Goal: Information Seeking & Learning: Understand process/instructions

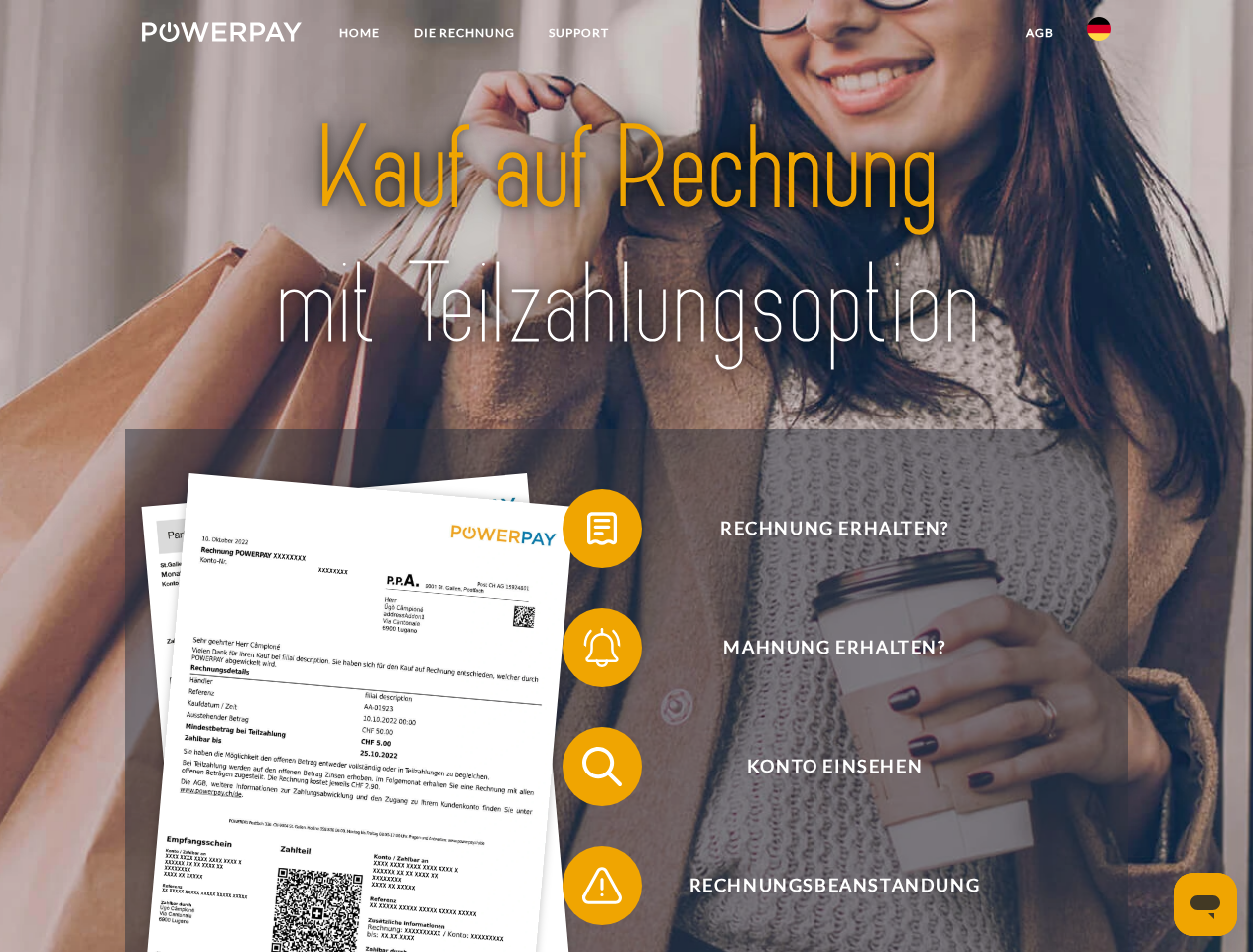
click at [221, 35] on img at bounding box center [221, 32] width 160 height 20
click at [1099, 35] on img at bounding box center [1099, 29] width 24 height 24
click at [1039, 33] on link "agb" at bounding box center [1040, 33] width 62 height 36
click at [587, 532] on span at bounding box center [572, 528] width 99 height 99
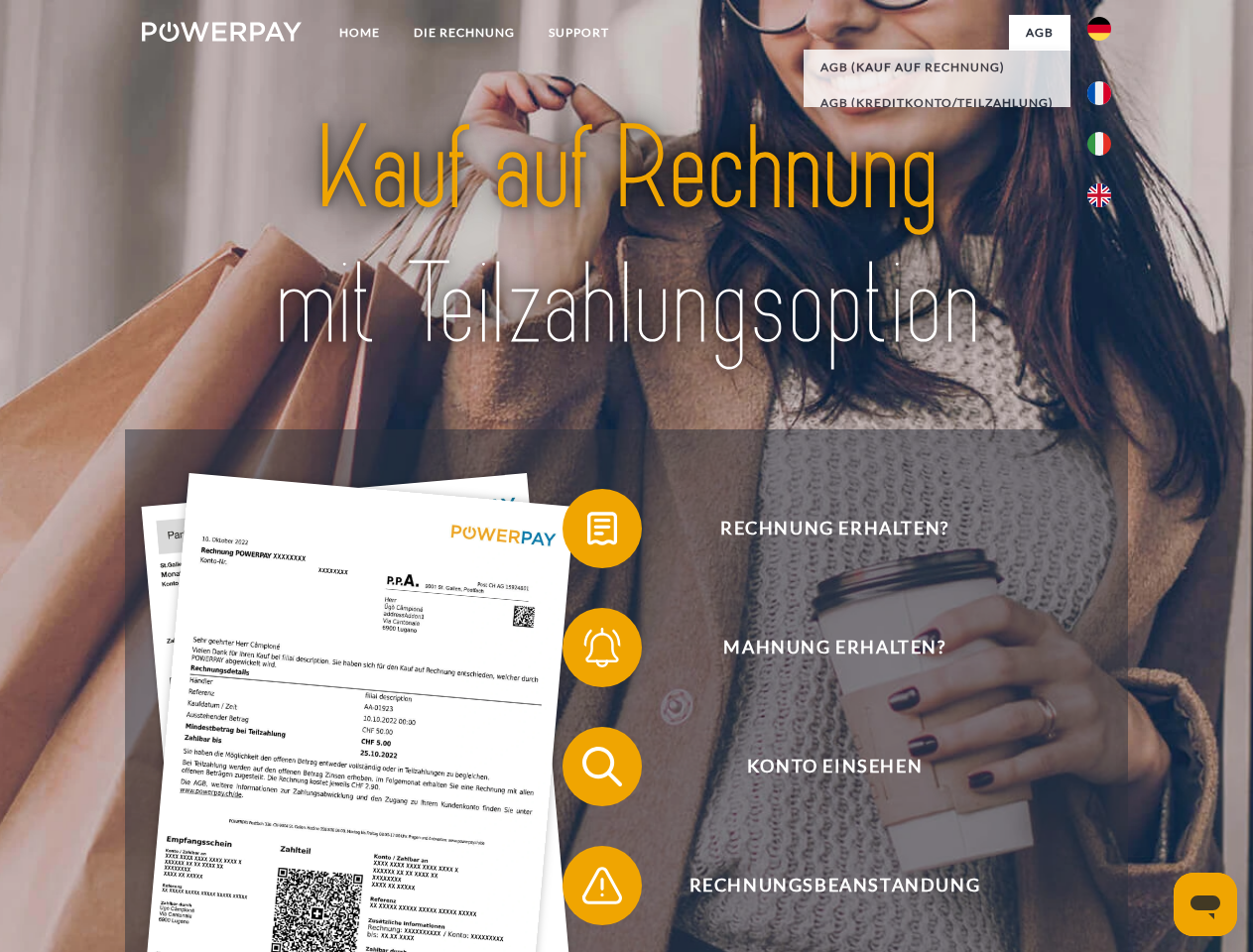
click at [587, 651] on span at bounding box center [572, 647] width 99 height 99
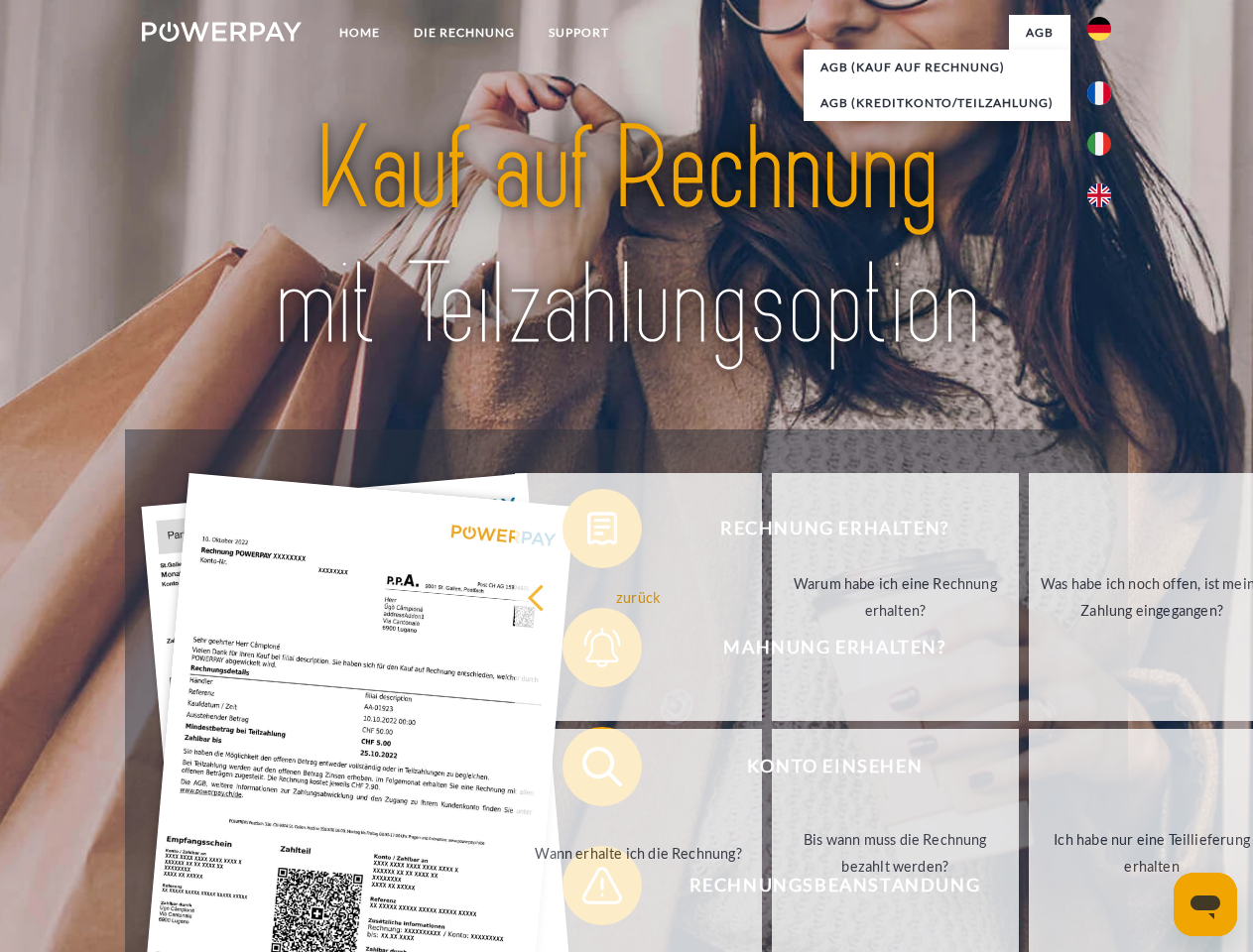
click at [771, 770] on link "Bis wann muss die Rechnung bezahlt werden?" at bounding box center [895, 853] width 247 height 248
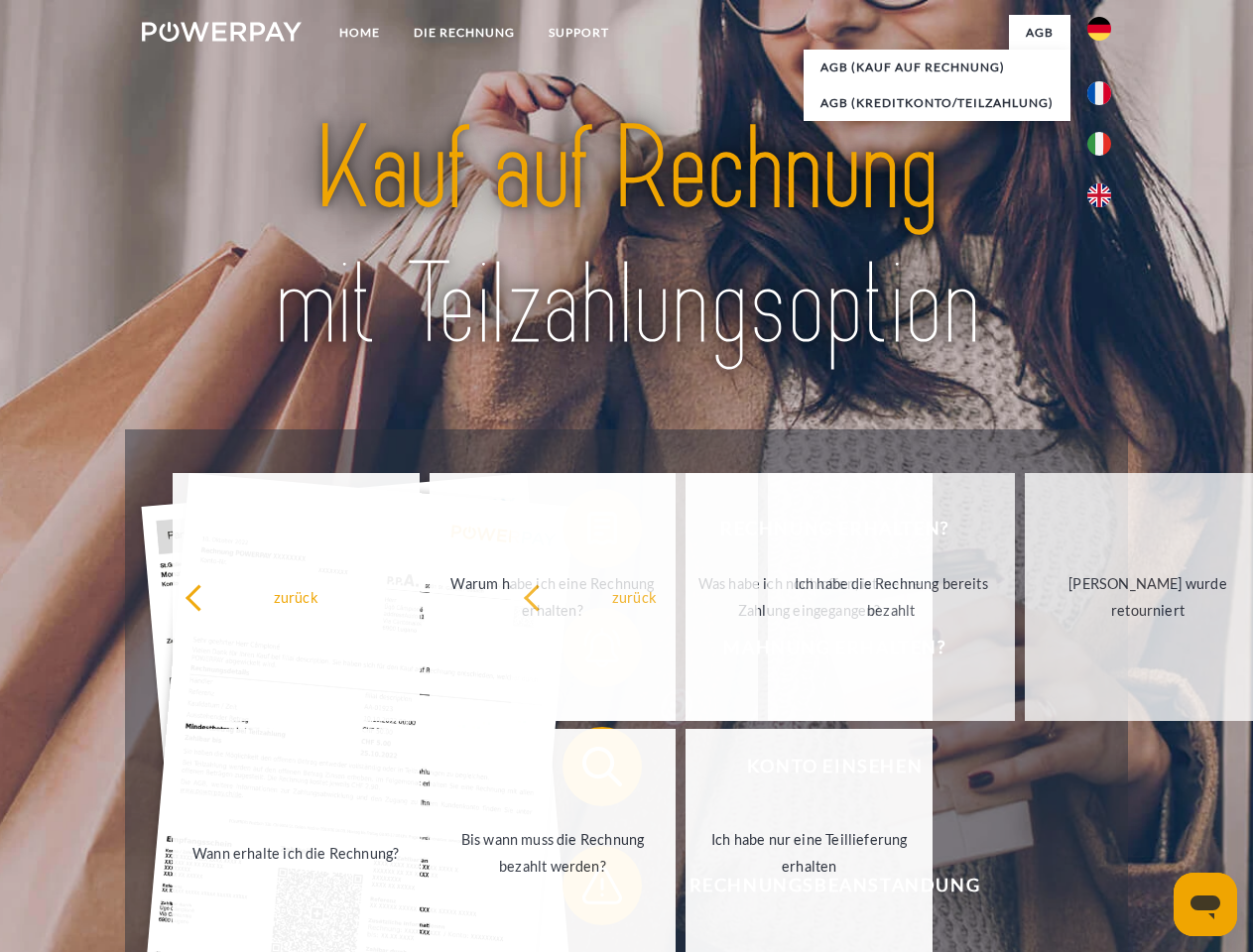
click at [587, 889] on span at bounding box center [572, 885] width 99 height 99
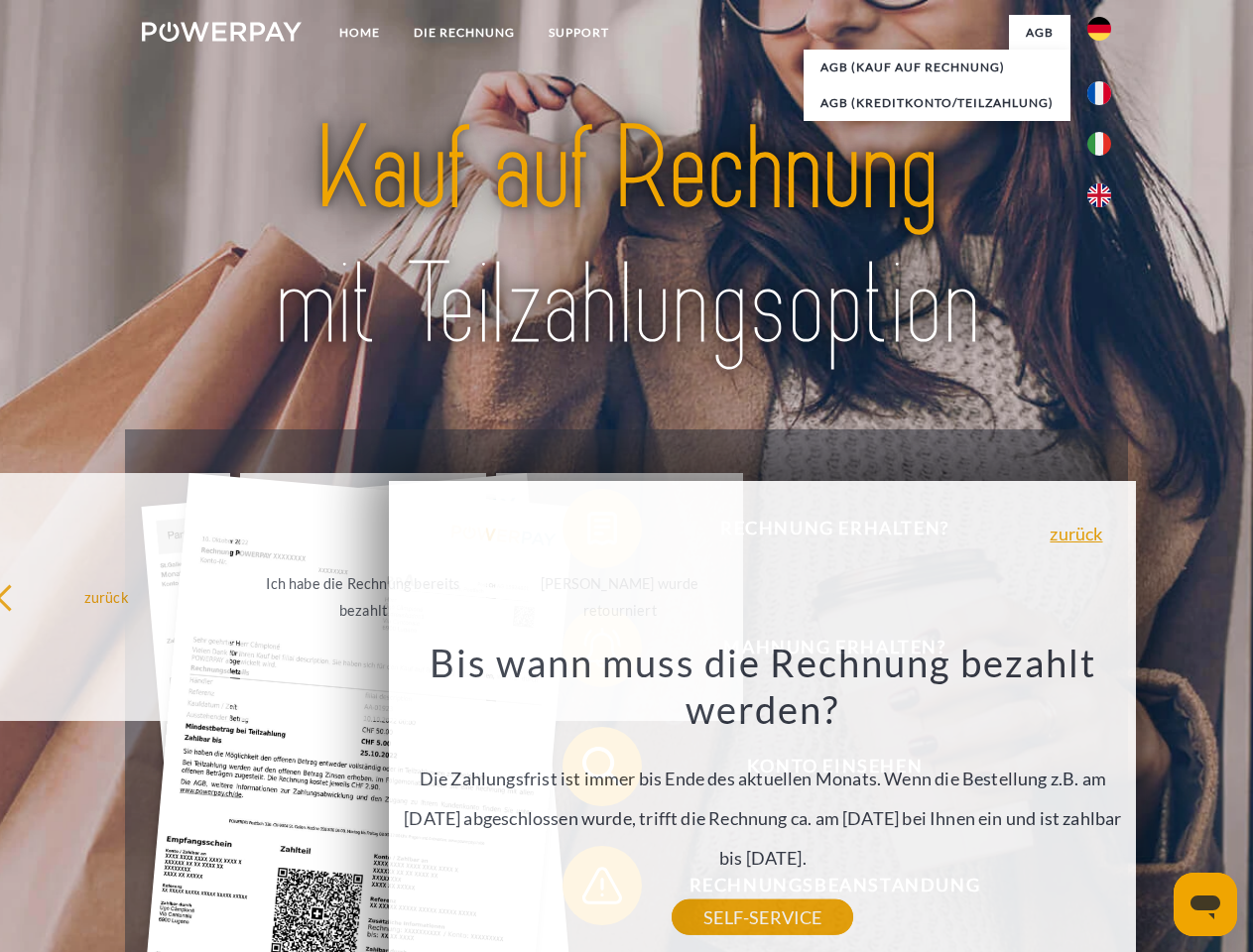
click at [1205, 904] on icon "Messaging-Fenster öffnen" at bounding box center [1205, 907] width 30 height 24
